Goal: Task Accomplishment & Management: Complete application form

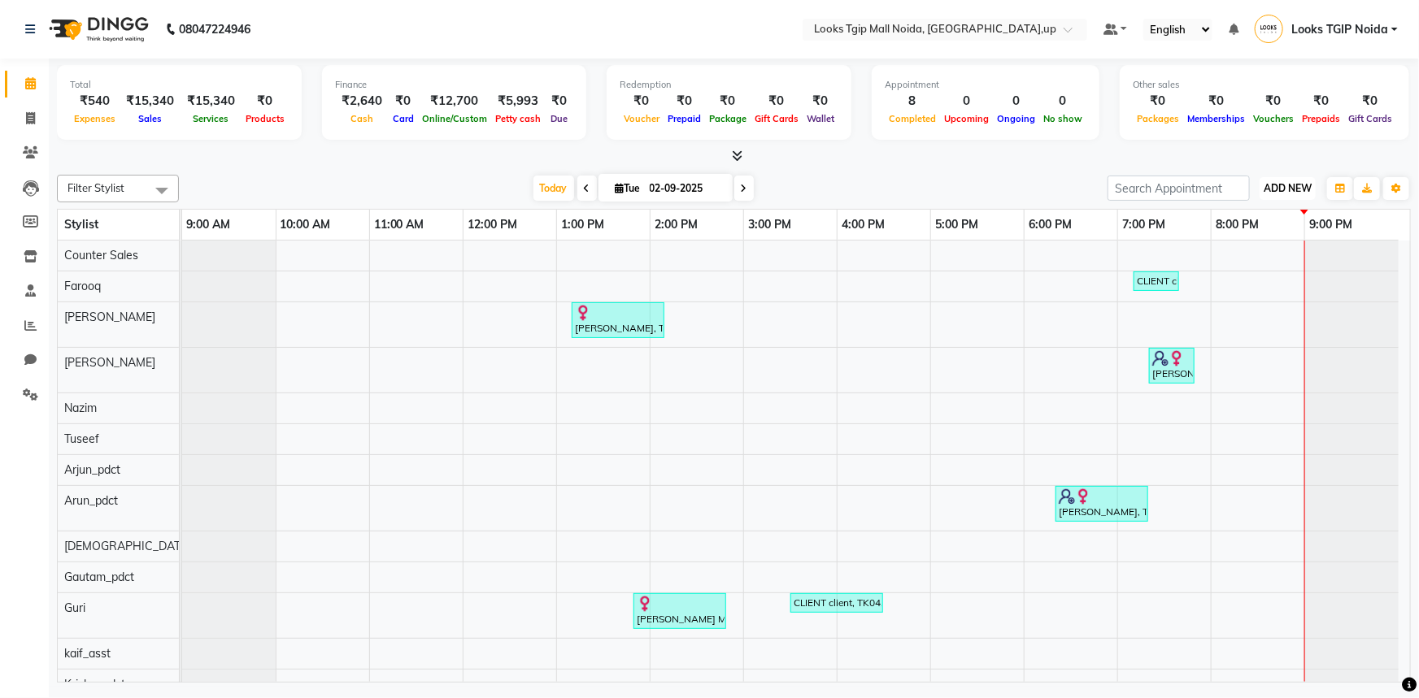
click at [1286, 186] on span "ADD NEW" at bounding box center [1287, 188] width 48 height 12
click at [1233, 261] on link "Add Expense" at bounding box center [1251, 260] width 128 height 21
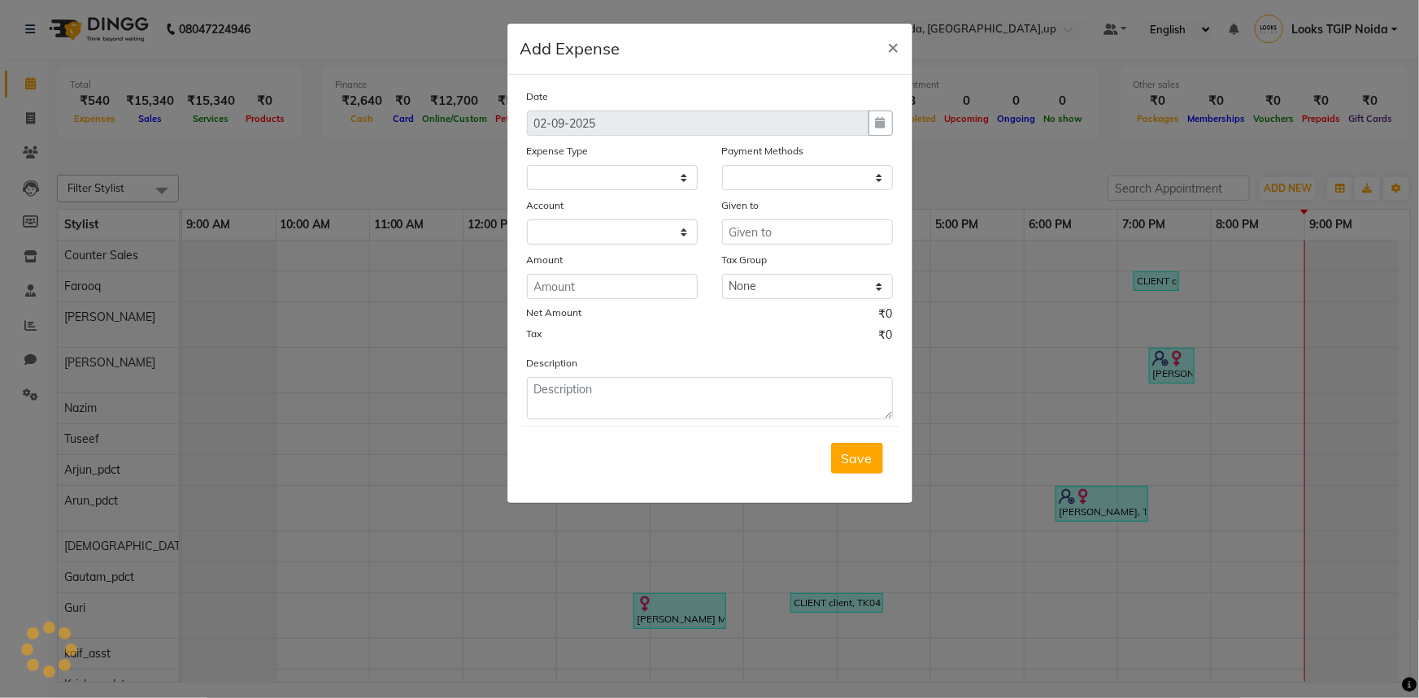
select select
select select "1"
select select "3164"
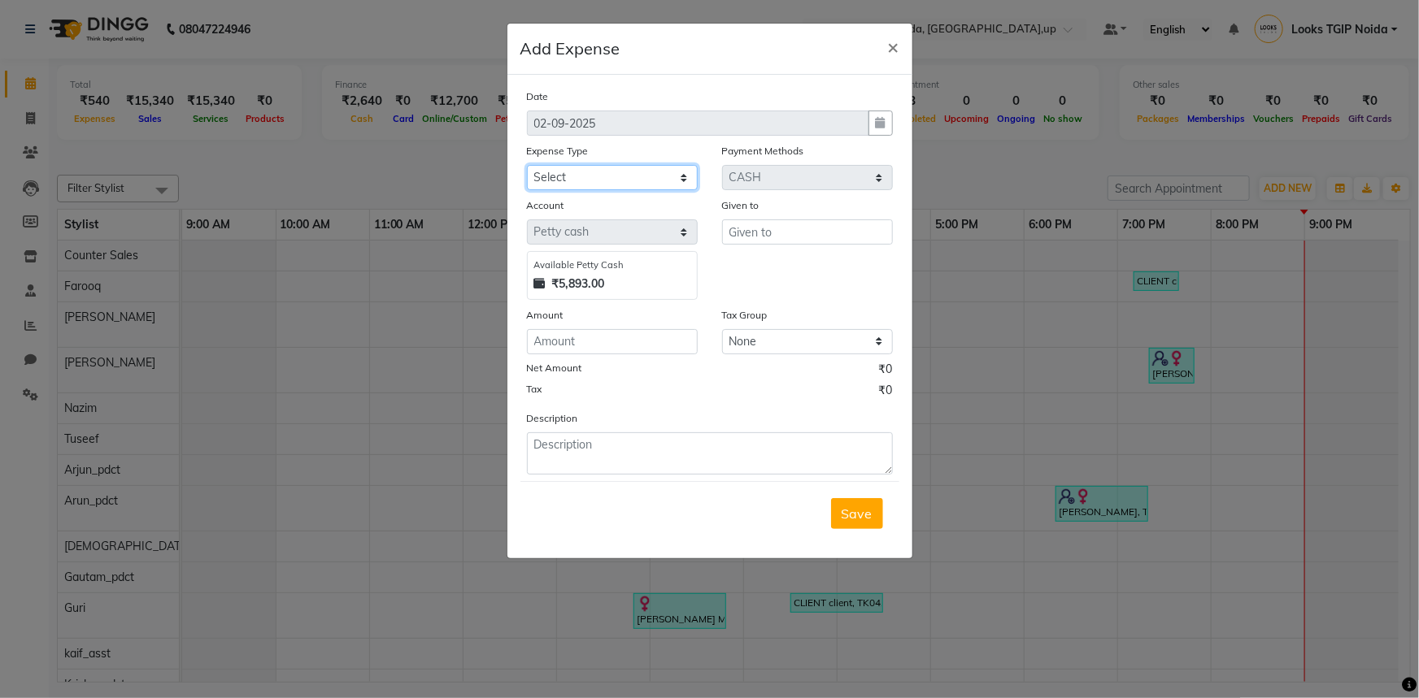
drag, startPoint x: 612, startPoint y: 177, endPoint x: 617, endPoint y: 190, distance: 13.9
click at [613, 177] on select "Select Bank Deposit Blinkit Cash Handover CLIENT Client ordered food Client Ref…" at bounding box center [612, 177] width 171 height 25
select select "19731"
click at [527, 166] on select "Select Bank Deposit Blinkit Cash Handover CLIENT Client ordered food Client Ref…" at bounding box center [612, 177] width 171 height 25
click at [768, 228] on input "text" at bounding box center [807, 231] width 171 height 25
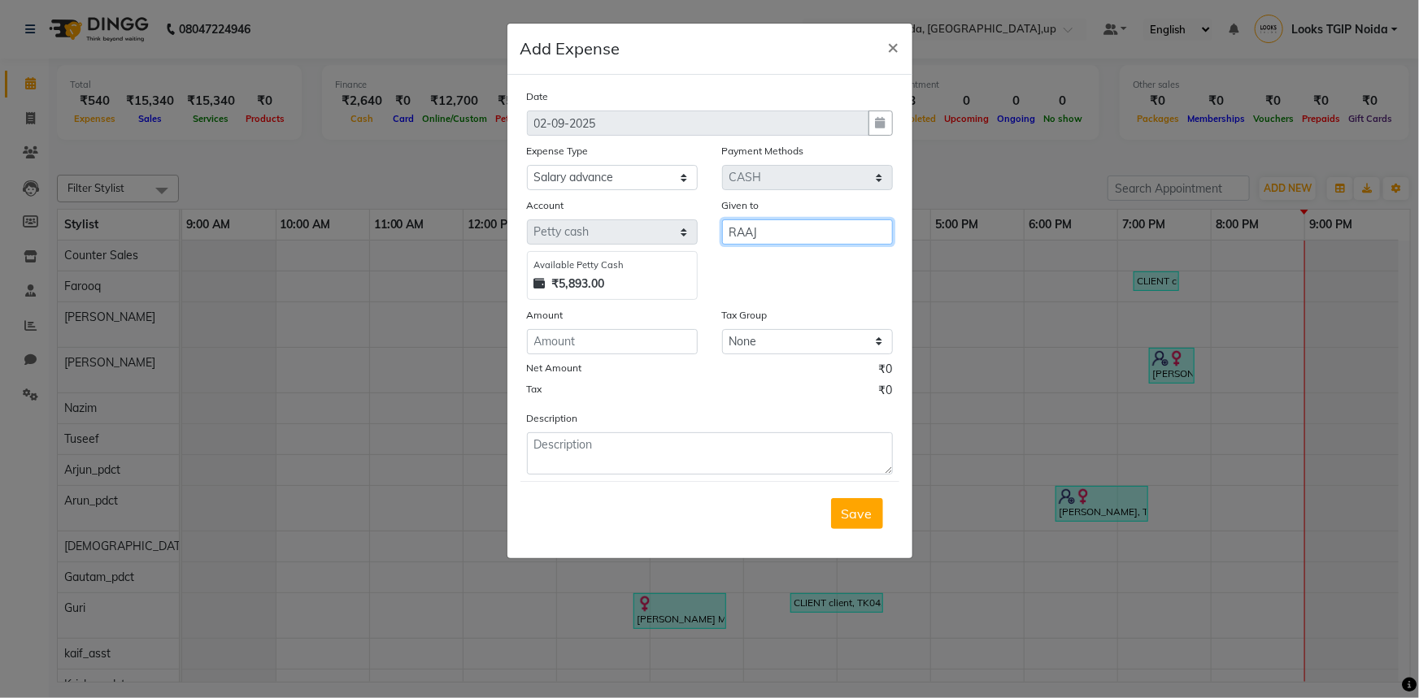
type input "RAAJ"
type input "2"
type input "300"
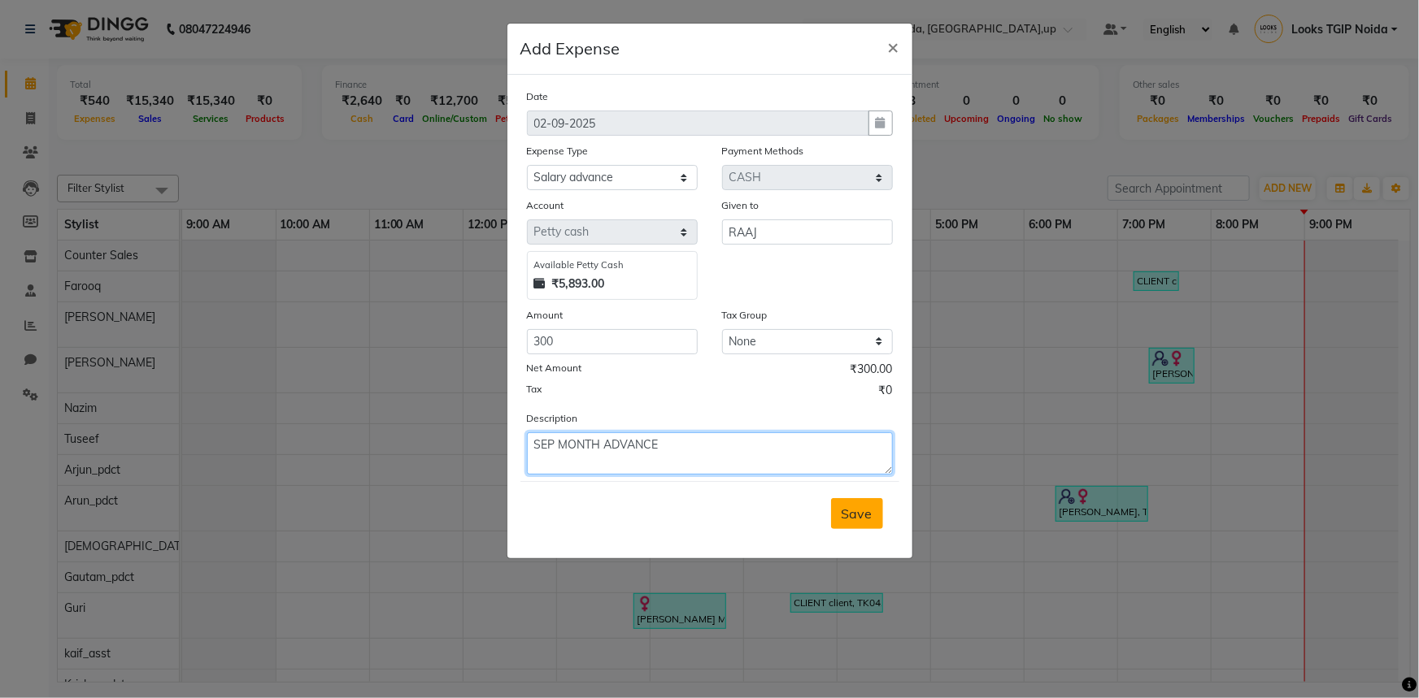
type textarea "SEP MONTH ADVANCE"
click at [841, 527] on button "Save" at bounding box center [857, 513] width 52 height 31
